Goal: Navigation & Orientation: Find specific page/section

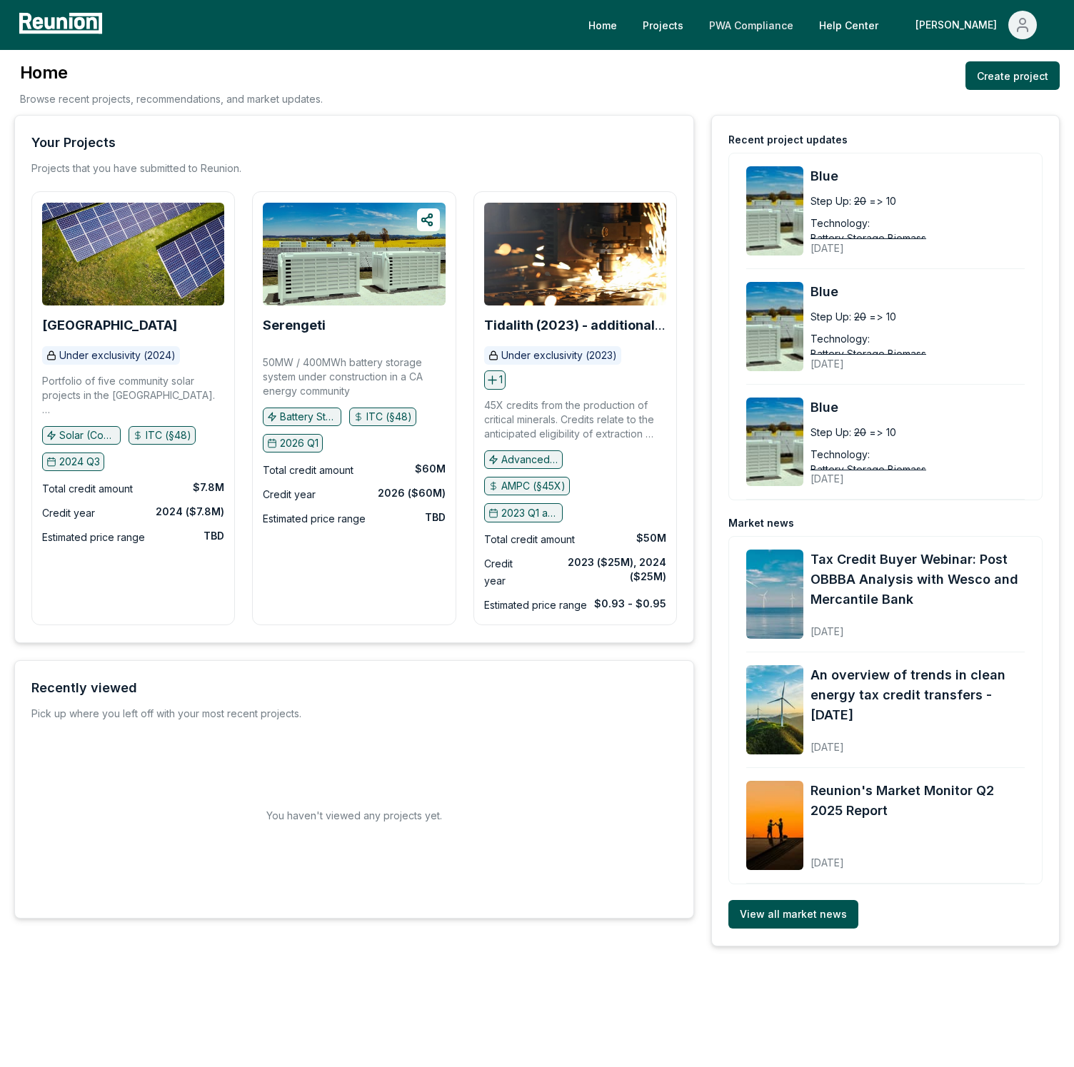
click at [790, 27] on link "PWA Compliance" at bounding box center [751, 25] width 107 height 29
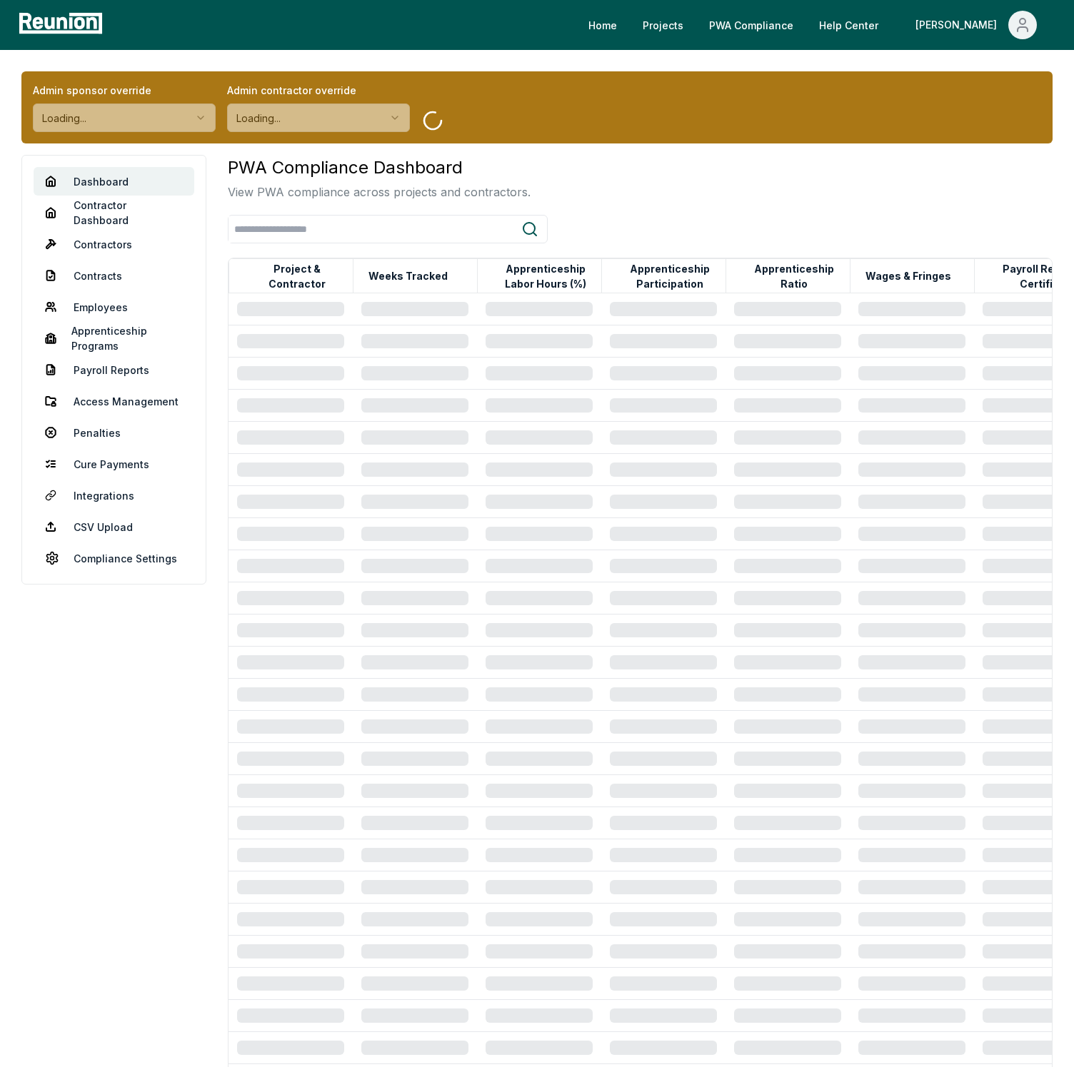
click at [790, 27] on link "PWA Compliance" at bounding box center [751, 25] width 107 height 29
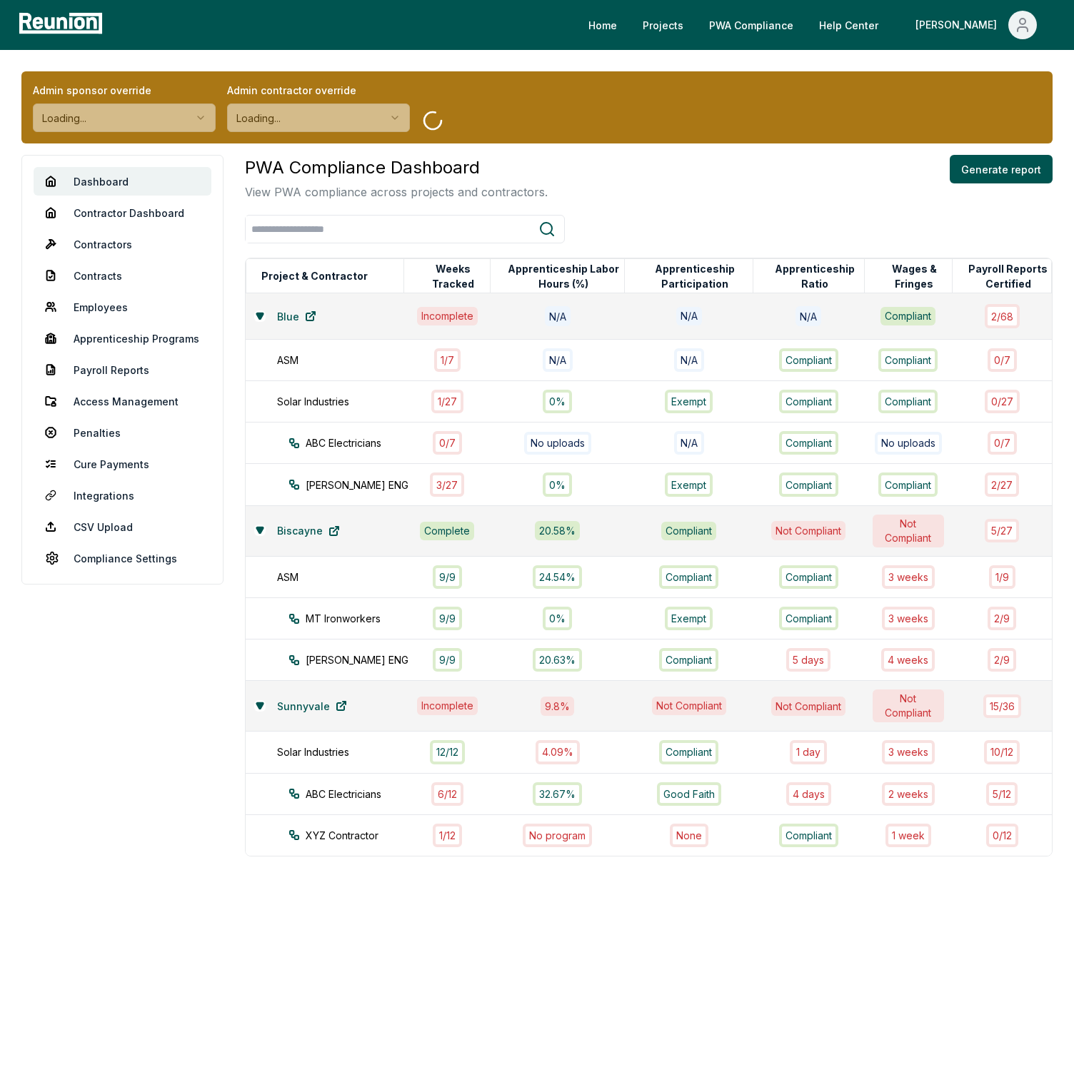
click at [790, 27] on link "PWA Compliance" at bounding box center [751, 25] width 107 height 29
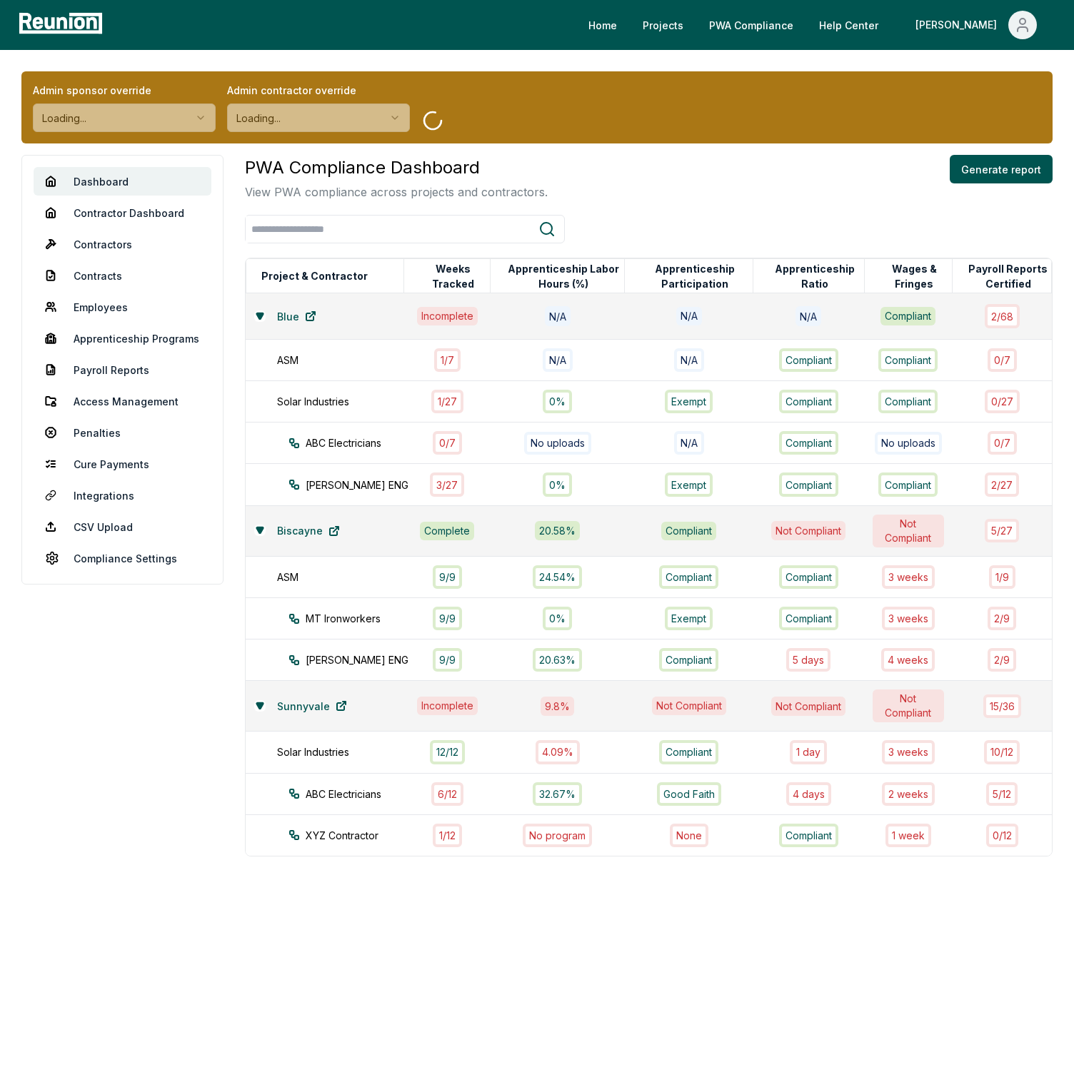
click at [790, 27] on link "PWA Compliance" at bounding box center [751, 25] width 107 height 29
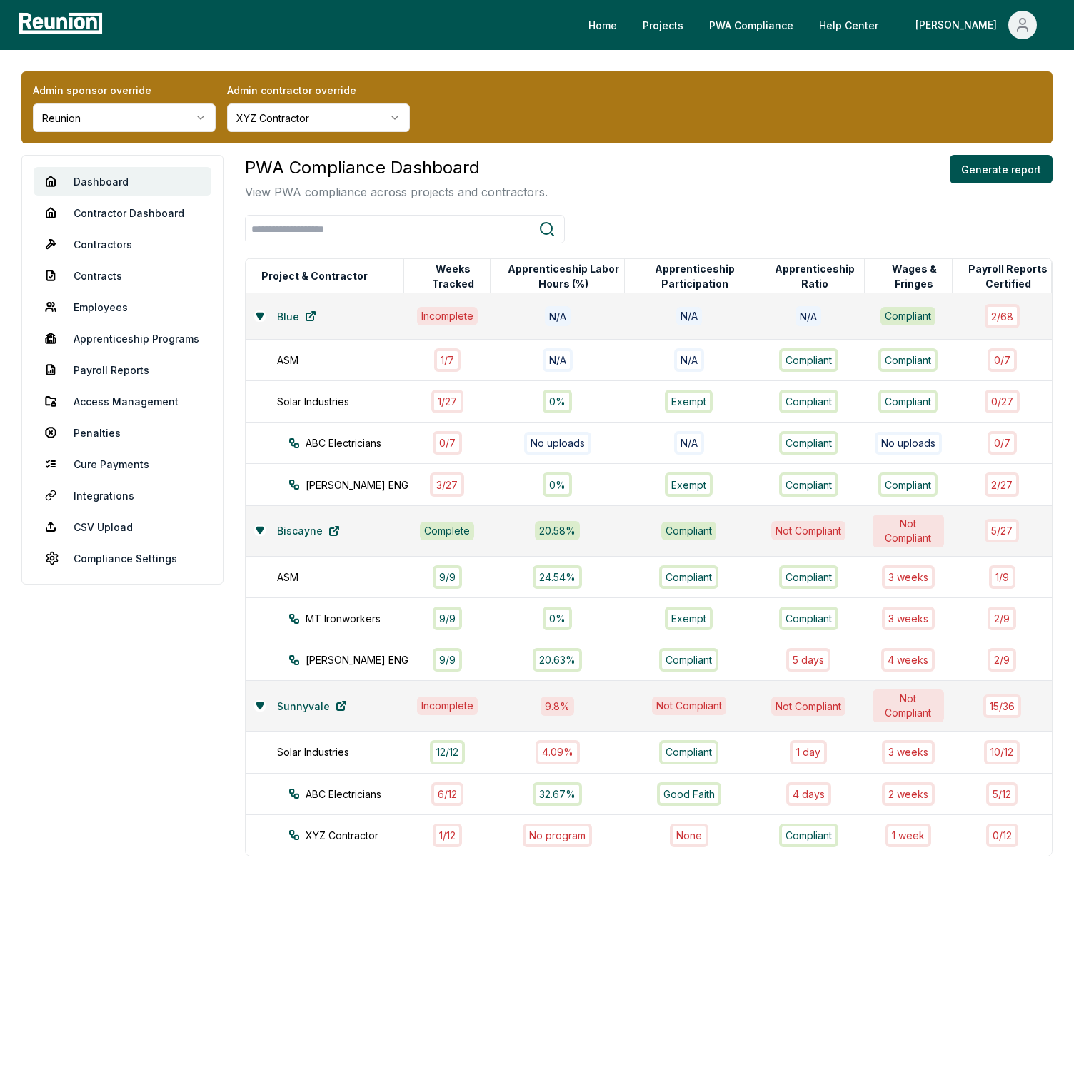
click at [790, 27] on link "PWA Compliance" at bounding box center [751, 25] width 107 height 29
click at [146, 213] on link "Contractor Dashboard" at bounding box center [123, 212] width 178 height 29
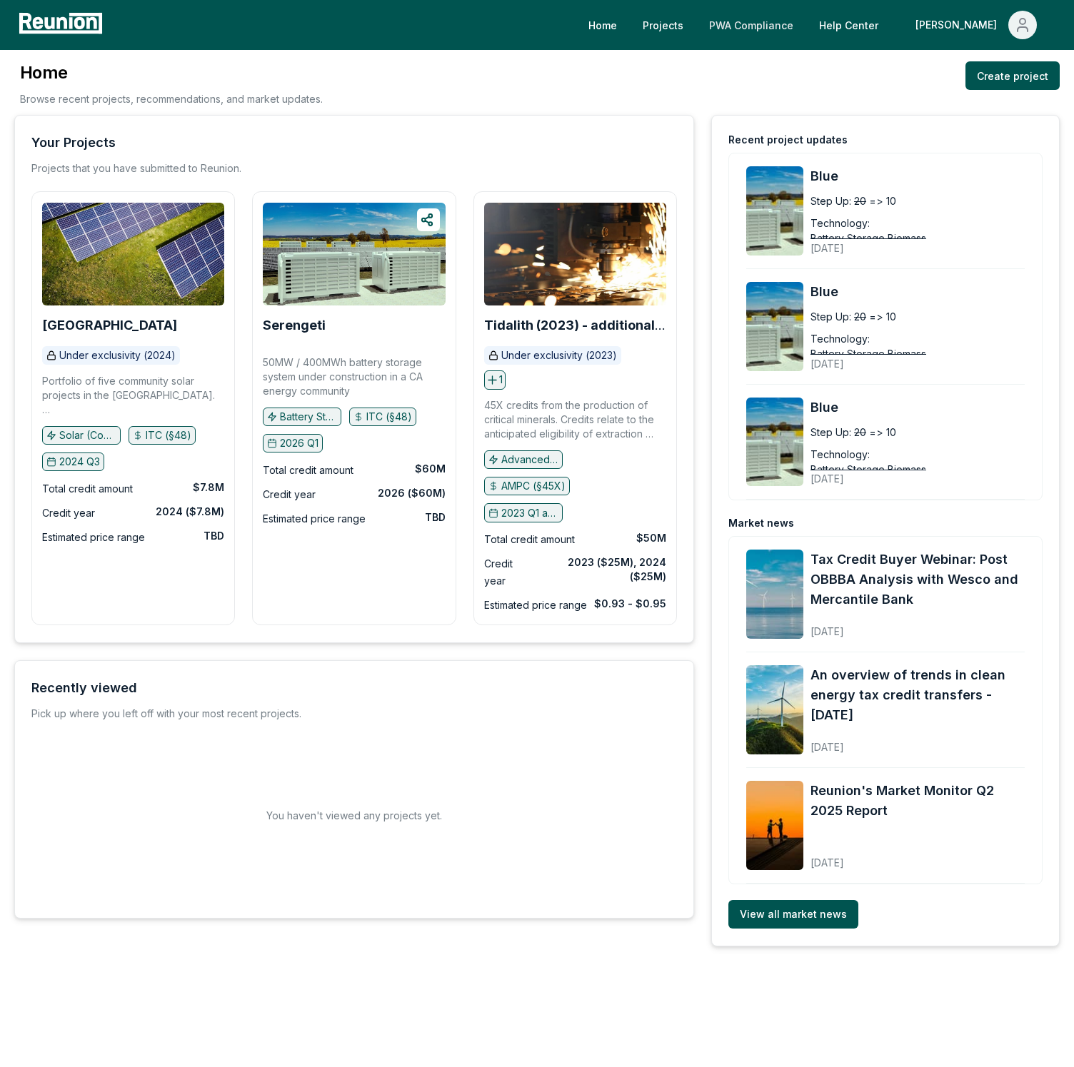
click at [803, 30] on link "PWA Compliance" at bounding box center [751, 25] width 107 height 29
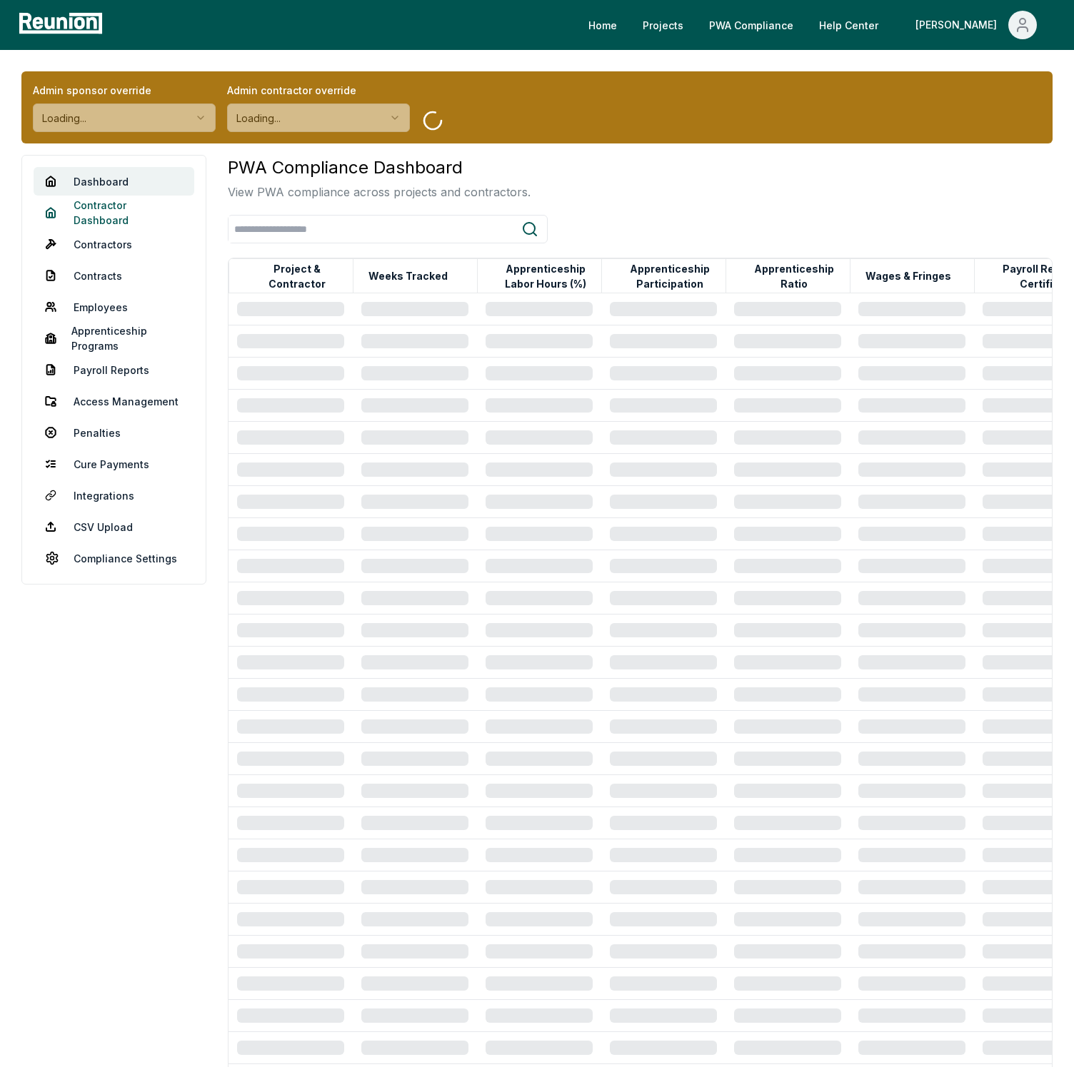
click at [110, 221] on link "Contractor Dashboard" at bounding box center [114, 212] width 161 height 29
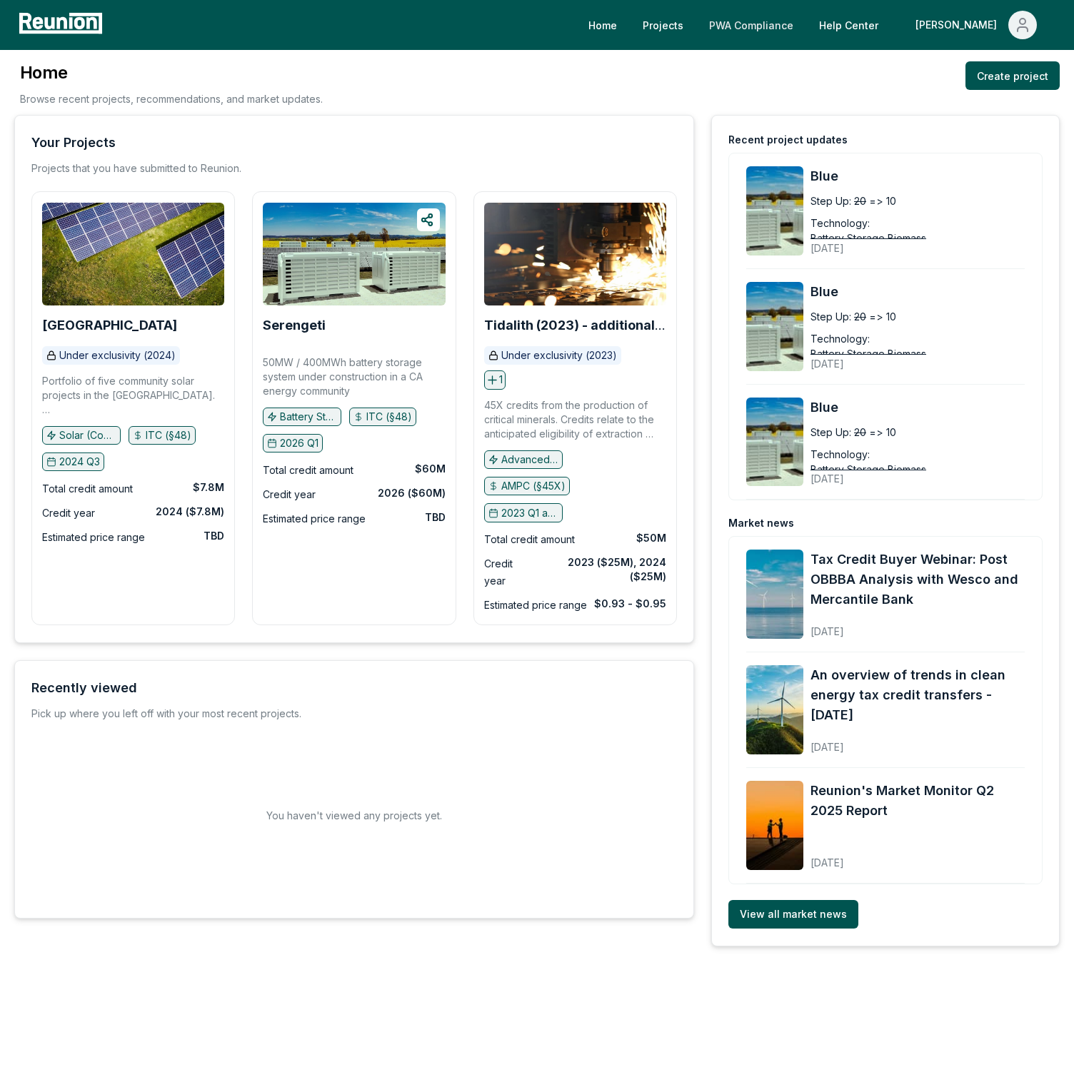
click at [783, 34] on link "PWA Compliance" at bounding box center [751, 25] width 107 height 29
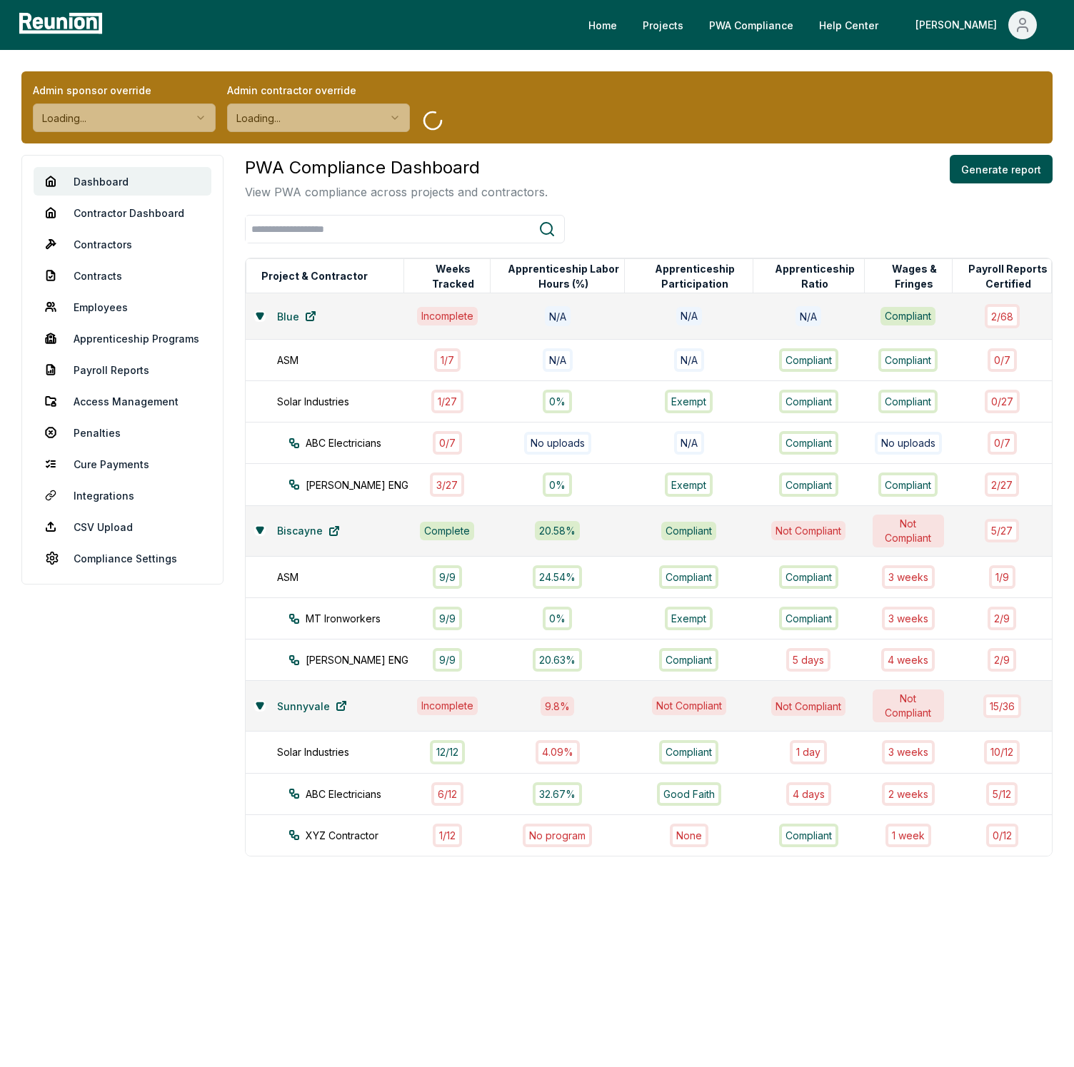
click at [99, 323] on nav "Dashboard Contractor Dashboard Contractors Contracts Employees Apprenticeship P…" at bounding box center [122, 370] width 202 height 430
click at [96, 333] on link "Apprenticeship Programs" at bounding box center [123, 338] width 178 height 29
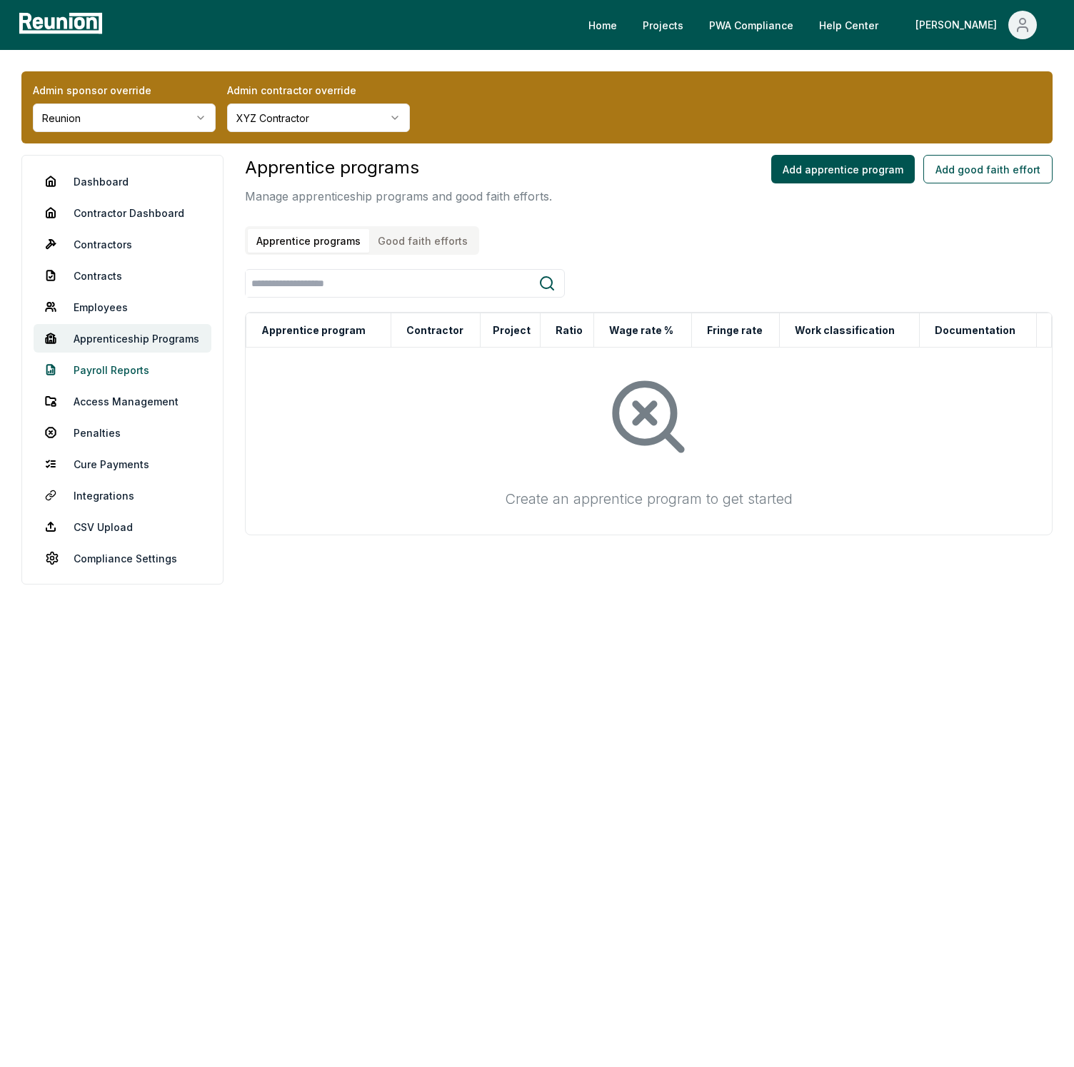
click at [106, 362] on link "Payroll Reports" at bounding box center [123, 370] width 178 height 29
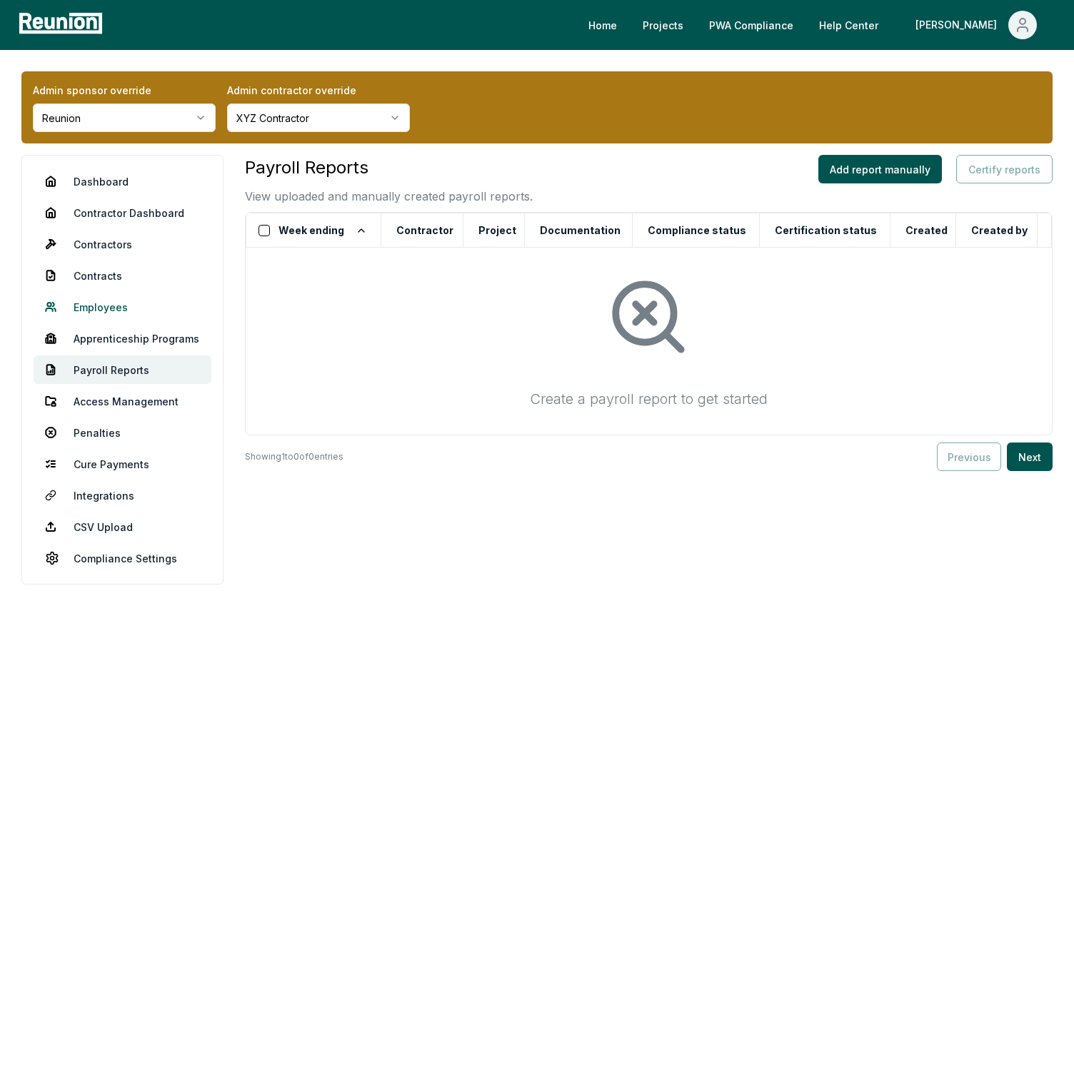
click at [104, 308] on link "Employees" at bounding box center [123, 307] width 178 height 29
